Goal: Task Accomplishment & Management: Use online tool/utility

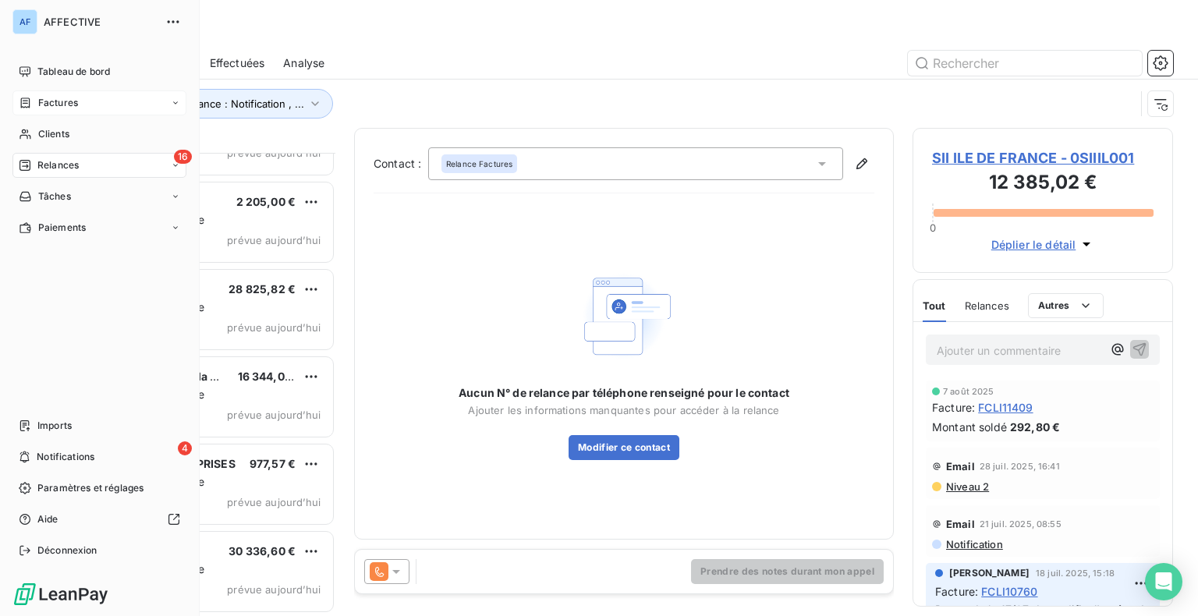
scroll to position [452, 248]
click at [34, 101] on div "Factures" at bounding box center [48, 103] width 59 height 14
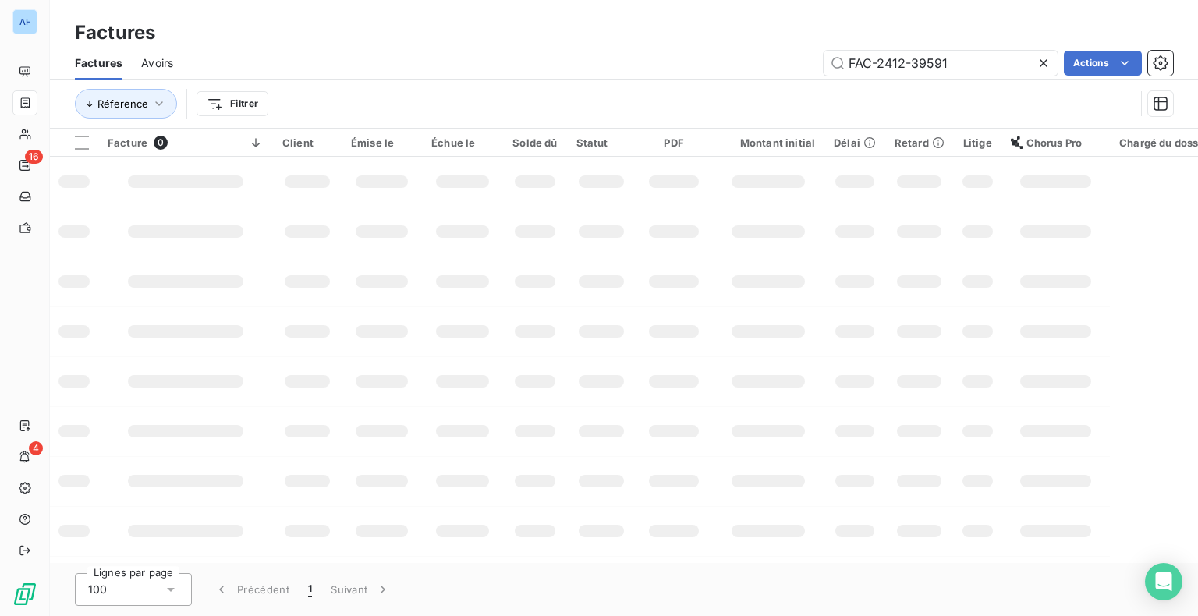
drag, startPoint x: 792, startPoint y: 61, endPoint x: 777, endPoint y: 62, distance: 14.8
click at [777, 62] on div "FAC-2412-39591 Actions" at bounding box center [682, 63] width 981 height 25
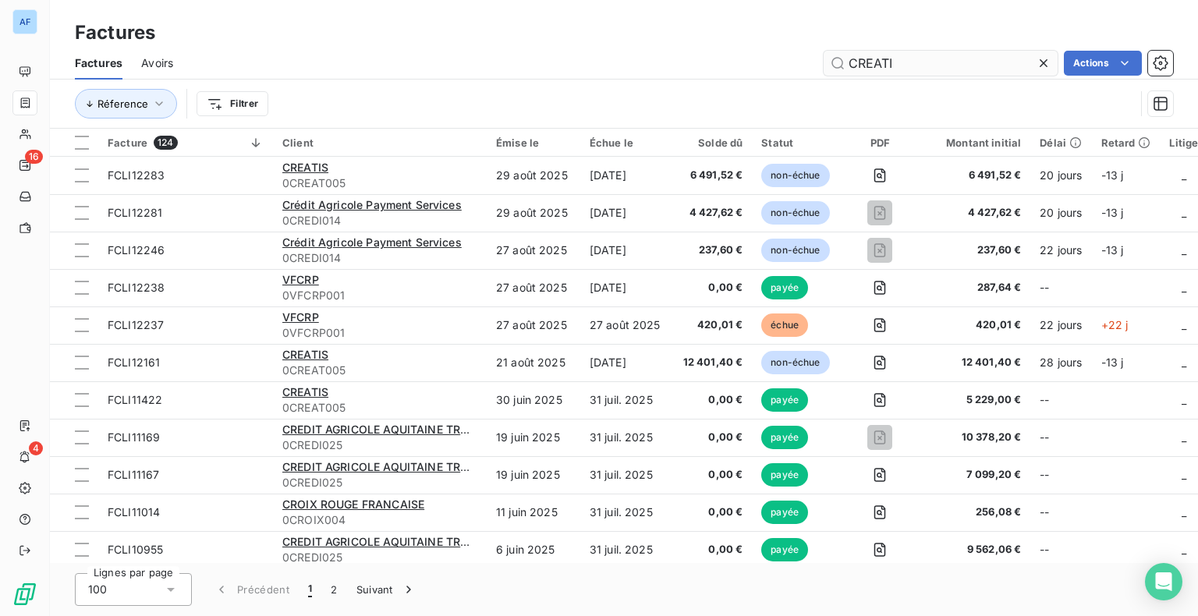
click at [883, 55] on input "CREATI" at bounding box center [941, 63] width 234 height 25
click at [880, 67] on input "CREATI" at bounding box center [941, 63] width 234 height 25
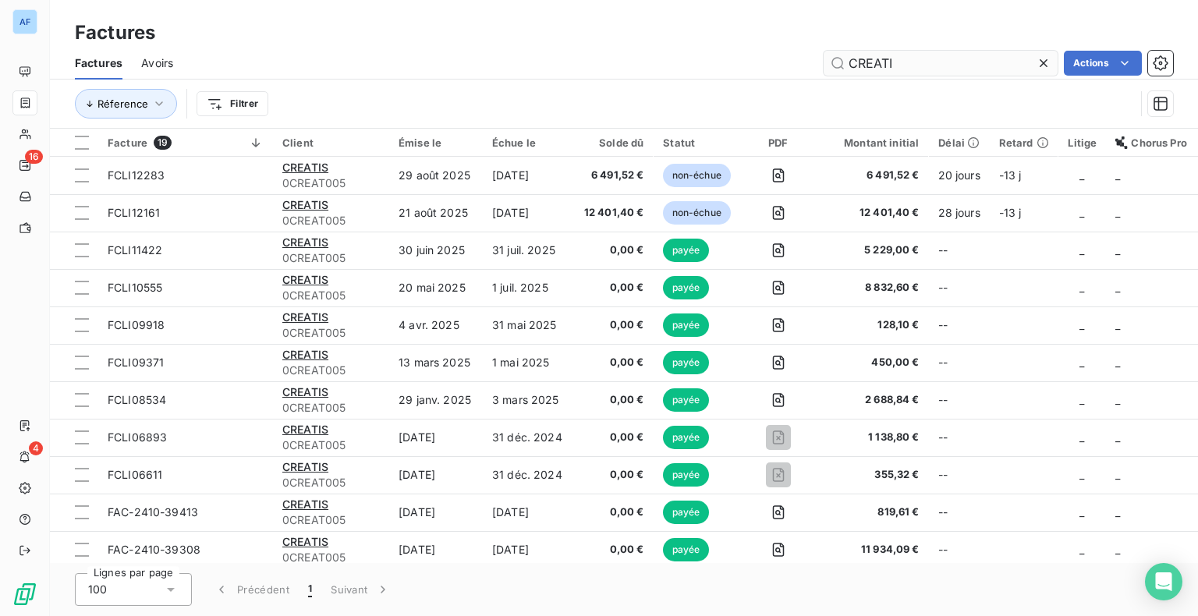
click at [952, 57] on input "CREATI" at bounding box center [941, 63] width 234 height 25
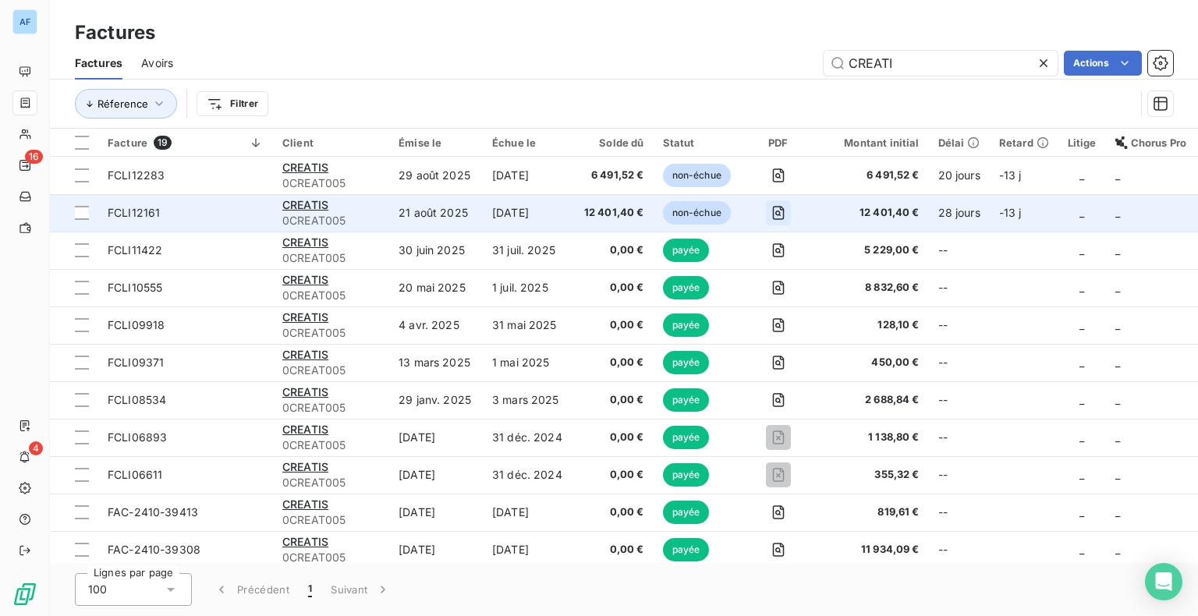
type input "CREATI"
click at [779, 214] on icon "button" at bounding box center [778, 213] width 16 height 16
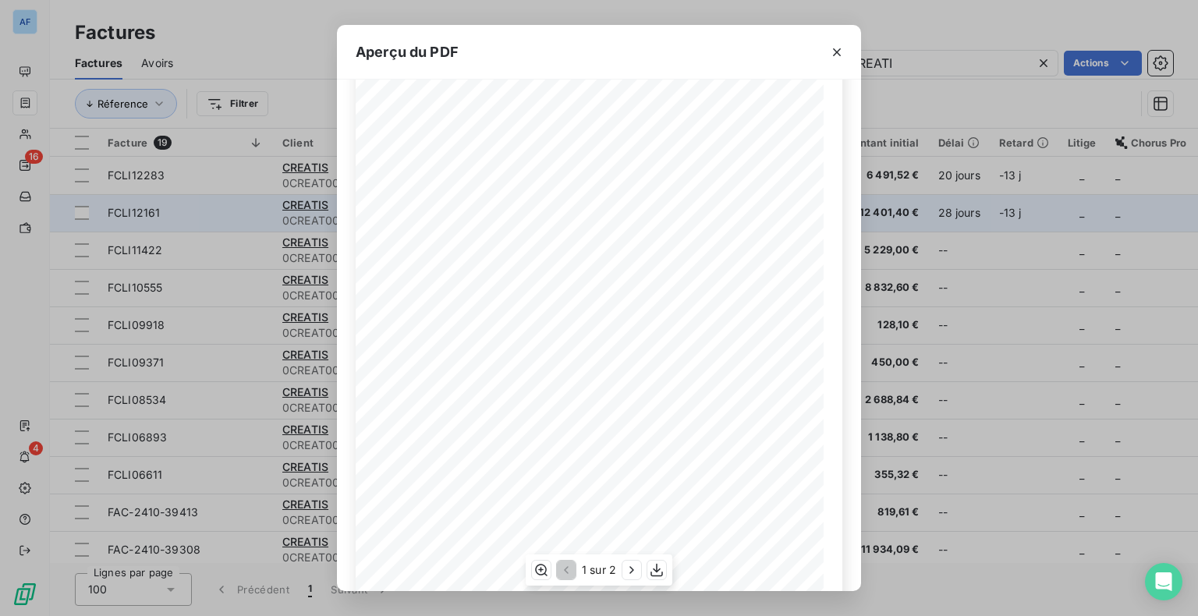
scroll to position [186, 0]
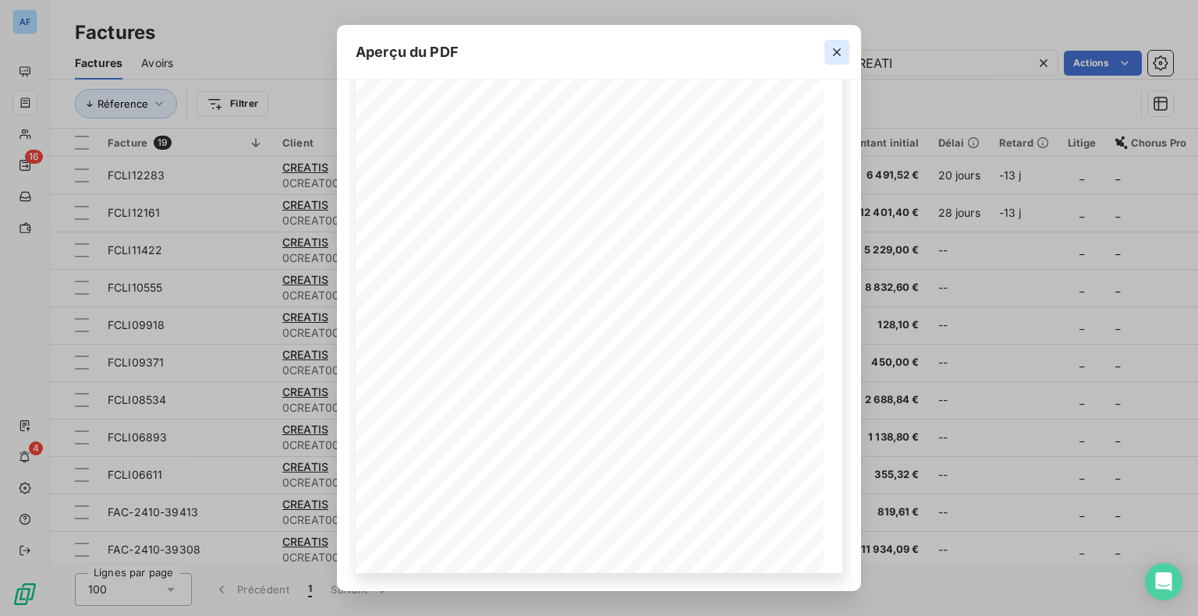
click at [835, 54] on icon "button" at bounding box center [837, 52] width 8 height 8
